Goal: Task Accomplishment & Management: Manage account settings

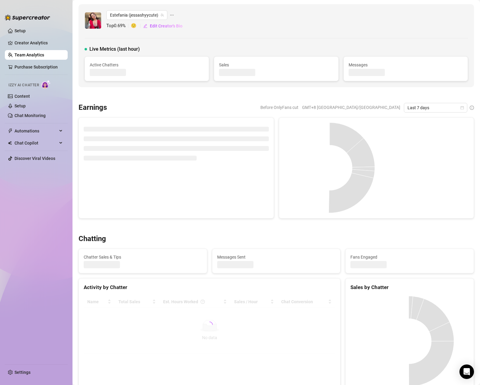
click at [32, 53] on link "Team Analytics" at bounding box center [29, 55] width 30 height 5
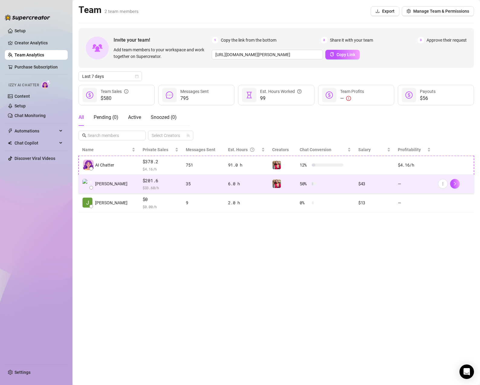
click at [447, 184] on div at bounding box center [454, 184] width 32 height 10
click at [444, 184] on icon "more" at bounding box center [443, 184] width 4 height 4
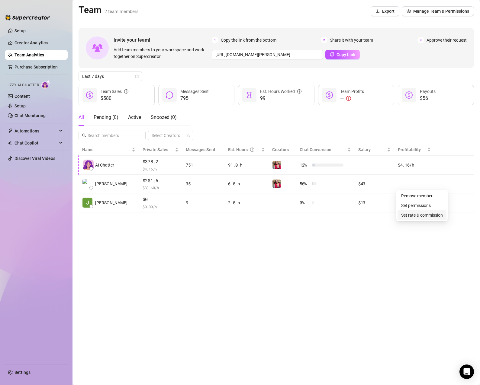
click at [431, 215] on link "Set rate & commission" at bounding box center [422, 215] width 42 height 5
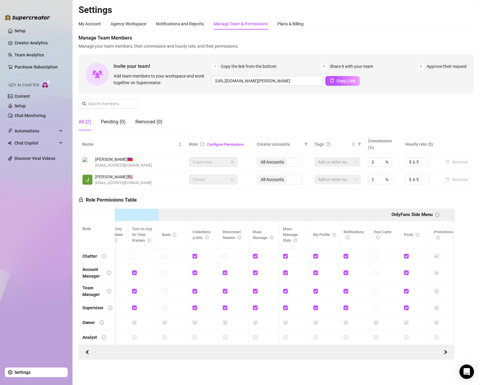
scroll to position [0, 274]
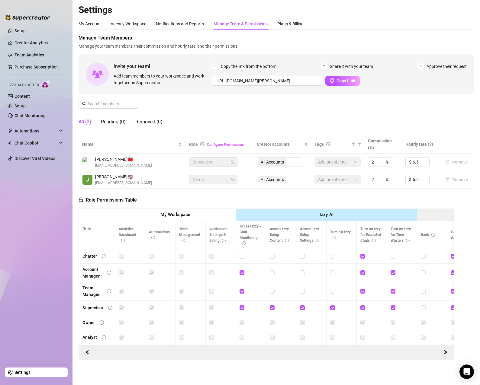
click at [222, 143] on link "Configure Permissions" at bounding box center [225, 145] width 37 height 4
click at [231, 143] on link "Configure Permissions" at bounding box center [225, 145] width 37 height 4
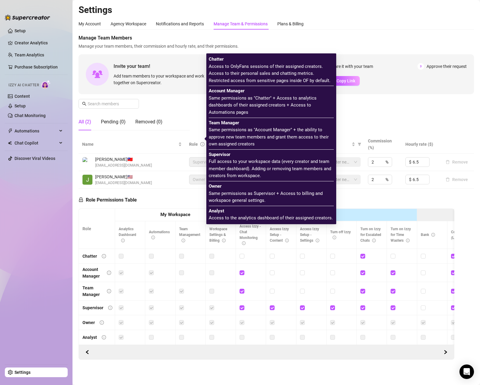
click at [202, 142] on icon "info-circle" at bounding box center [202, 144] width 4 height 4
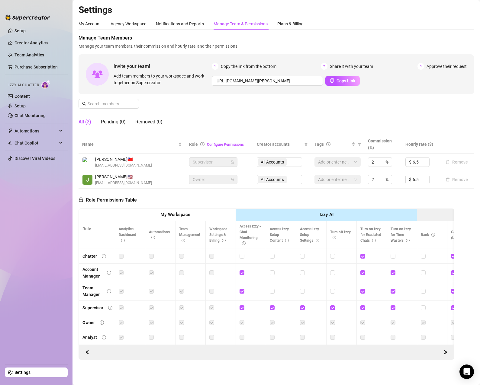
click at [188, 114] on div "All (2) Pending (0) Removed (0)" at bounding box center [134, 122] width 111 height 17
click at [215, 143] on link "Configure Permissions" at bounding box center [225, 145] width 37 height 4
click at [293, 157] on div "All Accounts" at bounding box center [279, 162] width 45 height 10
click at [332, 159] on div at bounding box center [334, 162] width 37 height 8
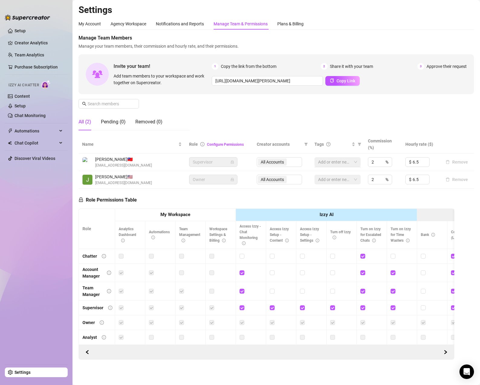
click at [347, 158] on div at bounding box center [334, 162] width 37 height 8
click at [24, 55] on link "Team Analytics" at bounding box center [29, 55] width 30 height 5
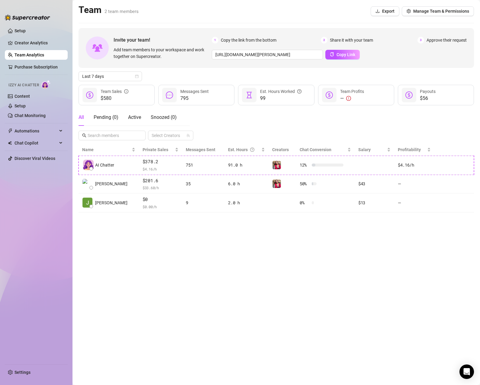
click at [446, 42] on span "Approve their request" at bounding box center [446, 40] width 40 height 7
click at [446, 10] on span "Manage Team & Permissions" at bounding box center [441, 11] width 56 height 5
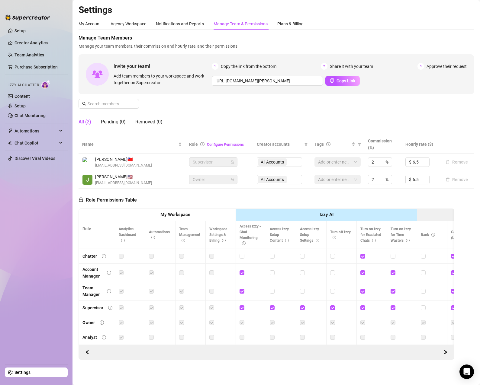
click at [30, 375] on link "Settings" at bounding box center [22, 372] width 16 height 5
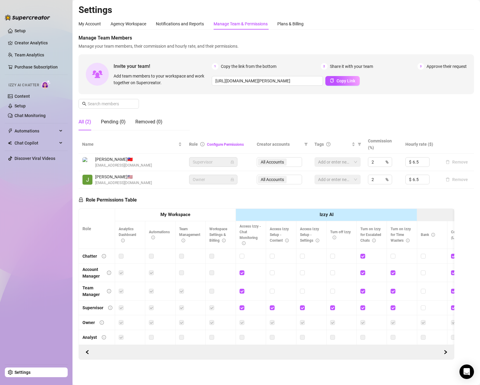
click at [30, 375] on link "Settings" at bounding box center [22, 372] width 16 height 5
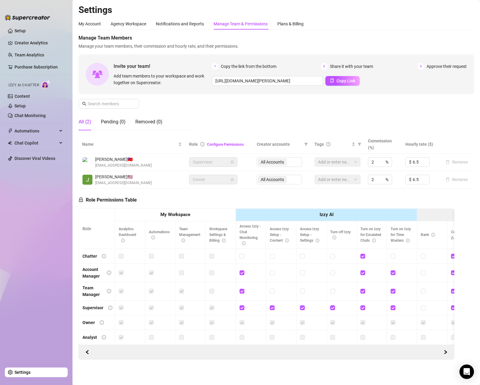
click at [30, 372] on link "Settings" at bounding box center [22, 372] width 16 height 5
click at [27, 127] on span "Automations" at bounding box center [35, 131] width 43 height 10
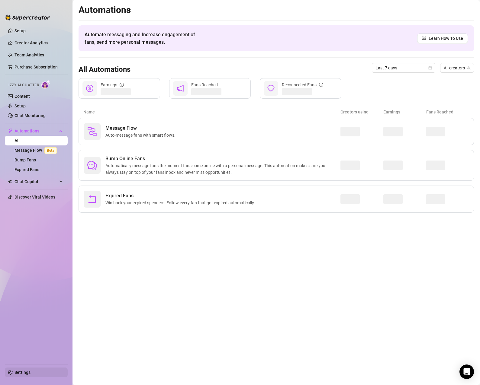
click at [28, 372] on link "Settings" at bounding box center [22, 372] width 16 height 5
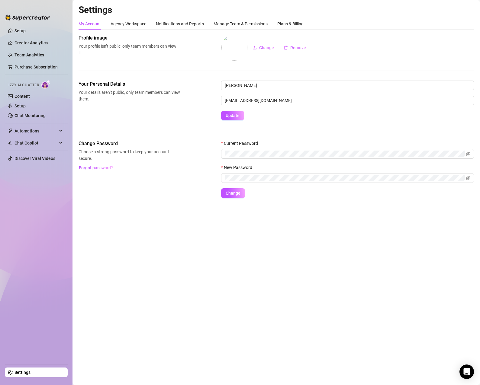
click at [252, 273] on main "Settings My Account Agency Workspace Notifications and Reports Manage Team & Pe…" at bounding box center [275, 192] width 407 height 385
click at [30, 370] on link "Settings" at bounding box center [22, 372] width 16 height 5
click at [181, 347] on main "Settings My Account Agency Workspace Notifications and Reports Manage Team & Pe…" at bounding box center [275, 192] width 407 height 385
